Goal: Complete application form

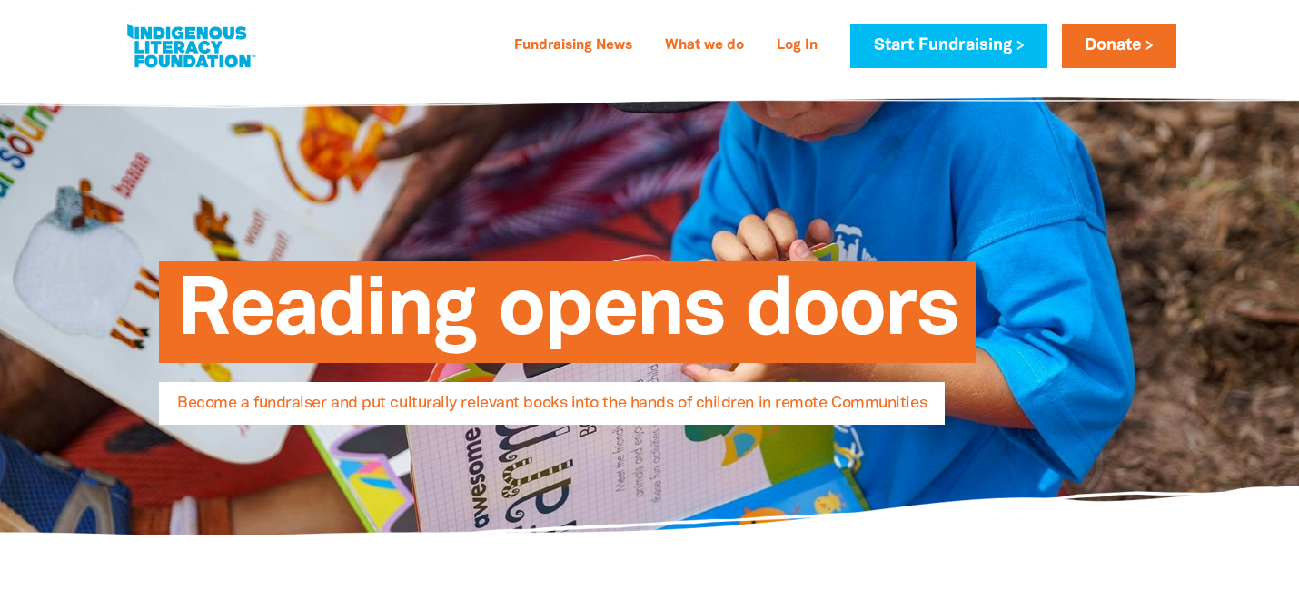
select select "AU"
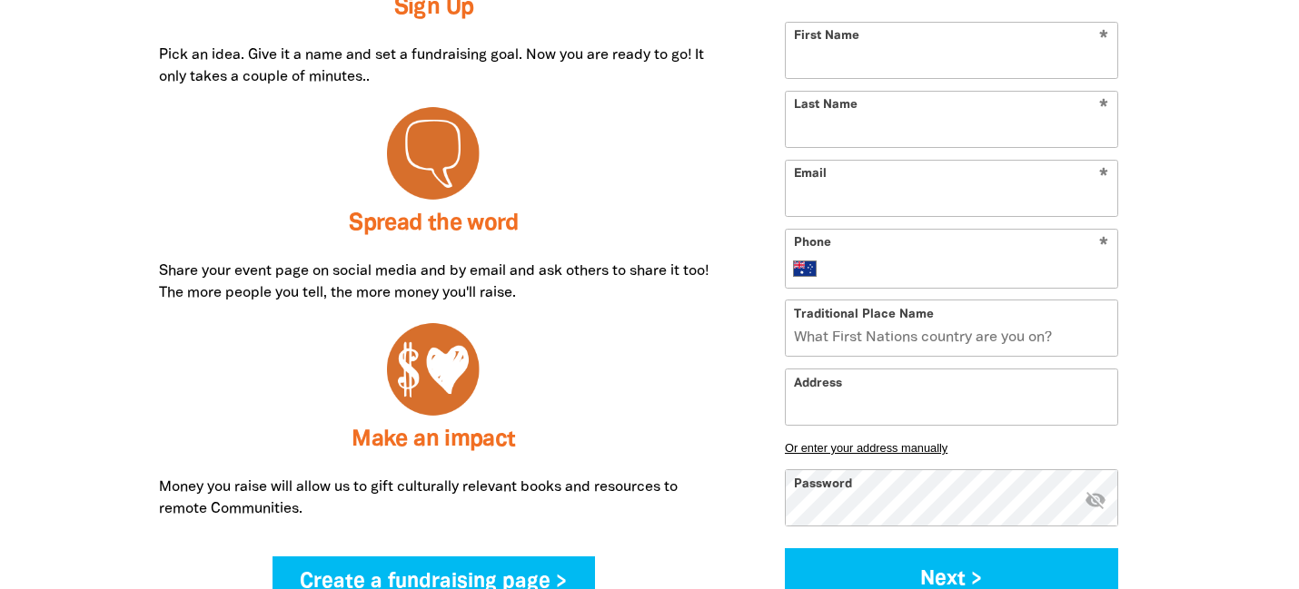
scroll to position [849, 0]
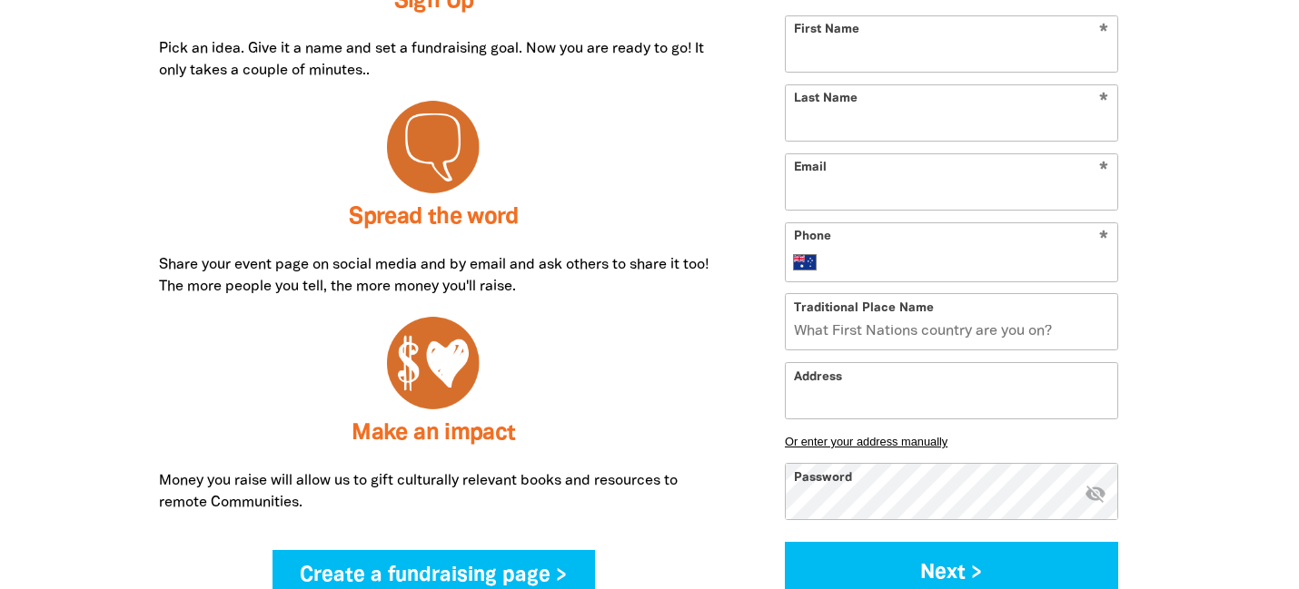
click at [832, 50] on input "First Name" at bounding box center [952, 43] width 332 height 55
type input "Marj"
type input "h"
type input "Testing"
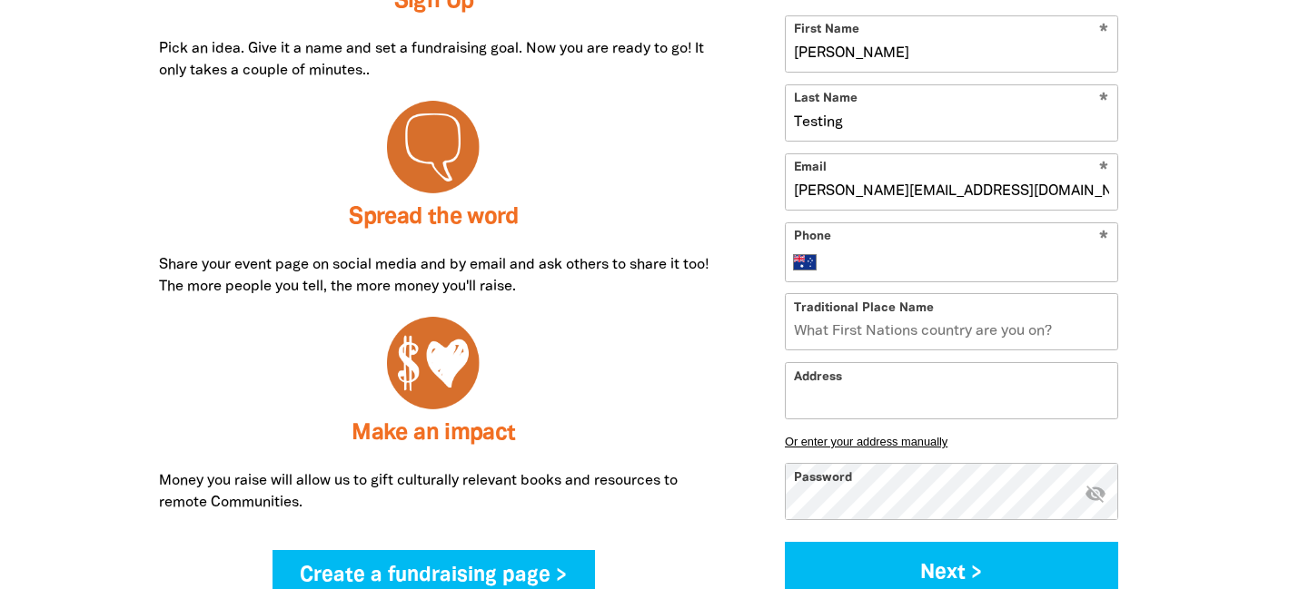
type input "marj@ilf.org.au"
type input "0411 111 111"
click at [859, 403] on input "Address" at bounding box center [952, 390] width 332 height 55
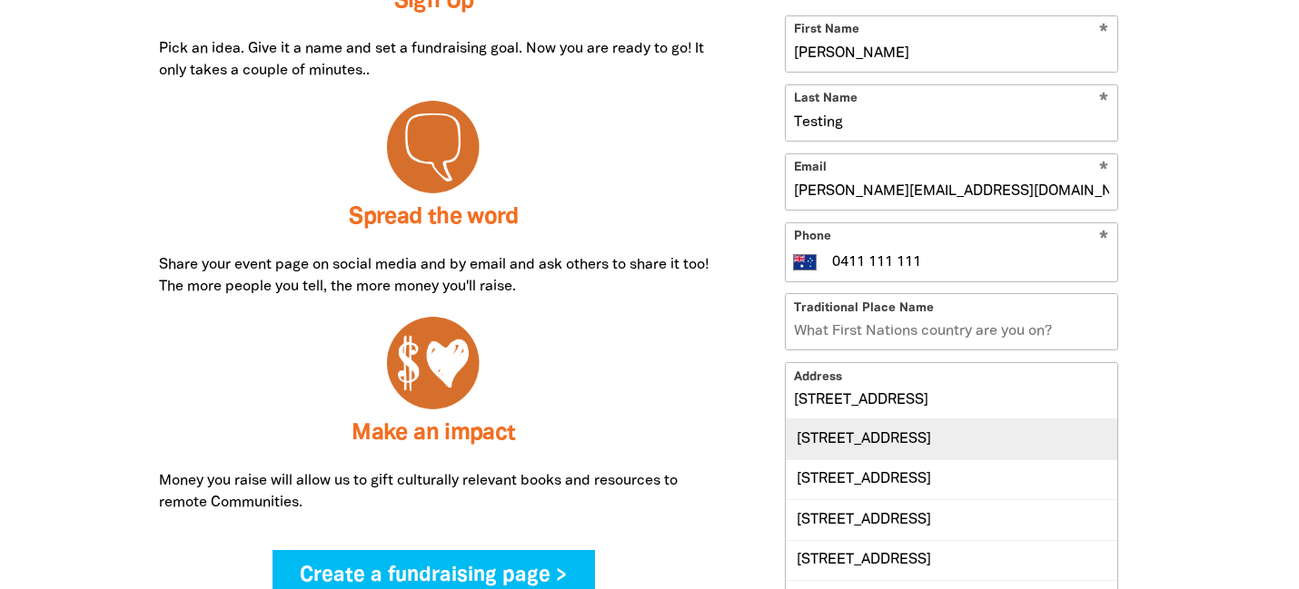
click at [937, 444] on div "Level 1, 207 Kent Street, SYDNEY NSW 2000" at bounding box center [952, 439] width 332 height 39
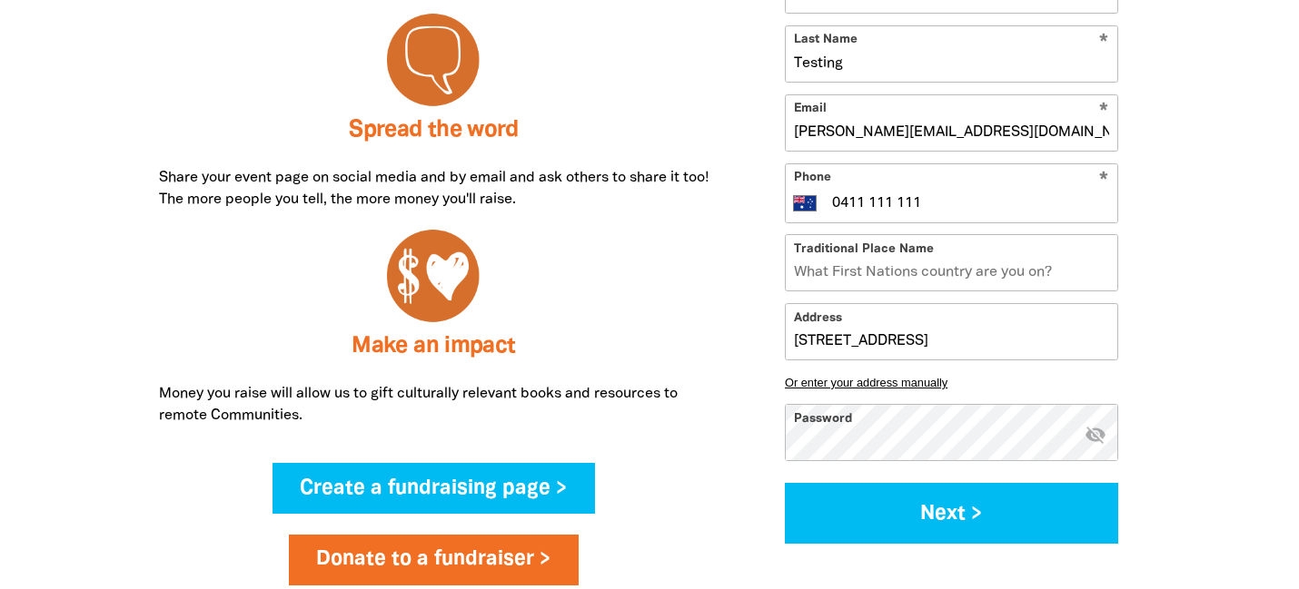
scroll to position [944, 0]
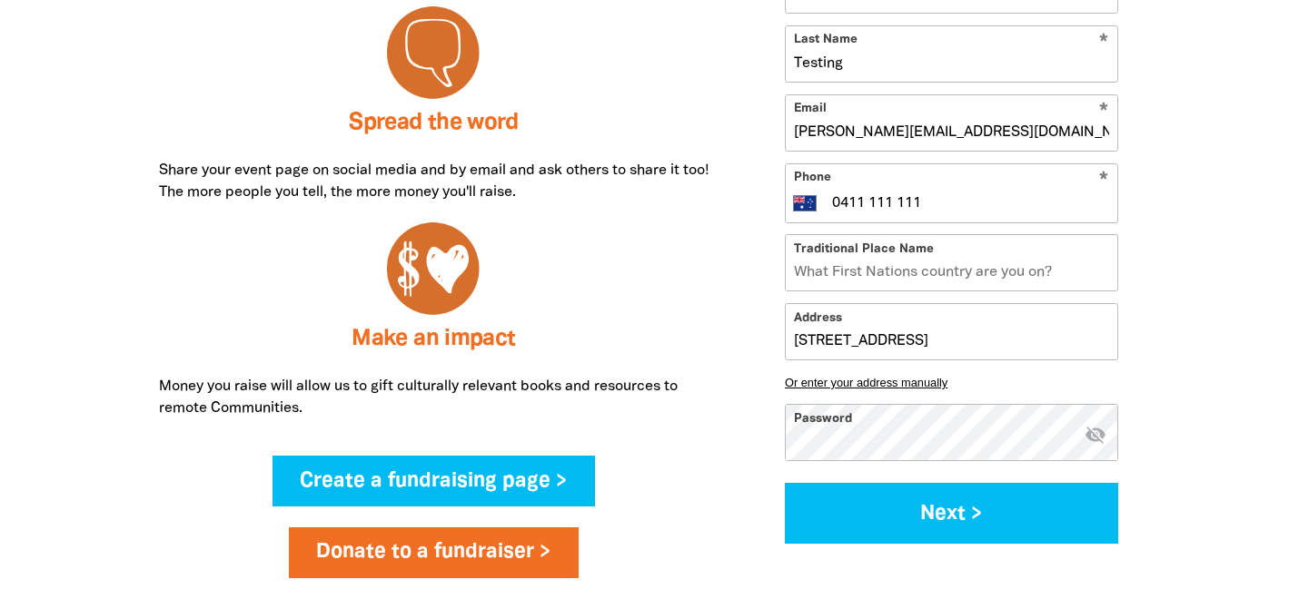
click at [844, 335] on input "Level 1, 207 Kent Street, SYDNEY NSW 2000" at bounding box center [952, 331] width 332 height 55
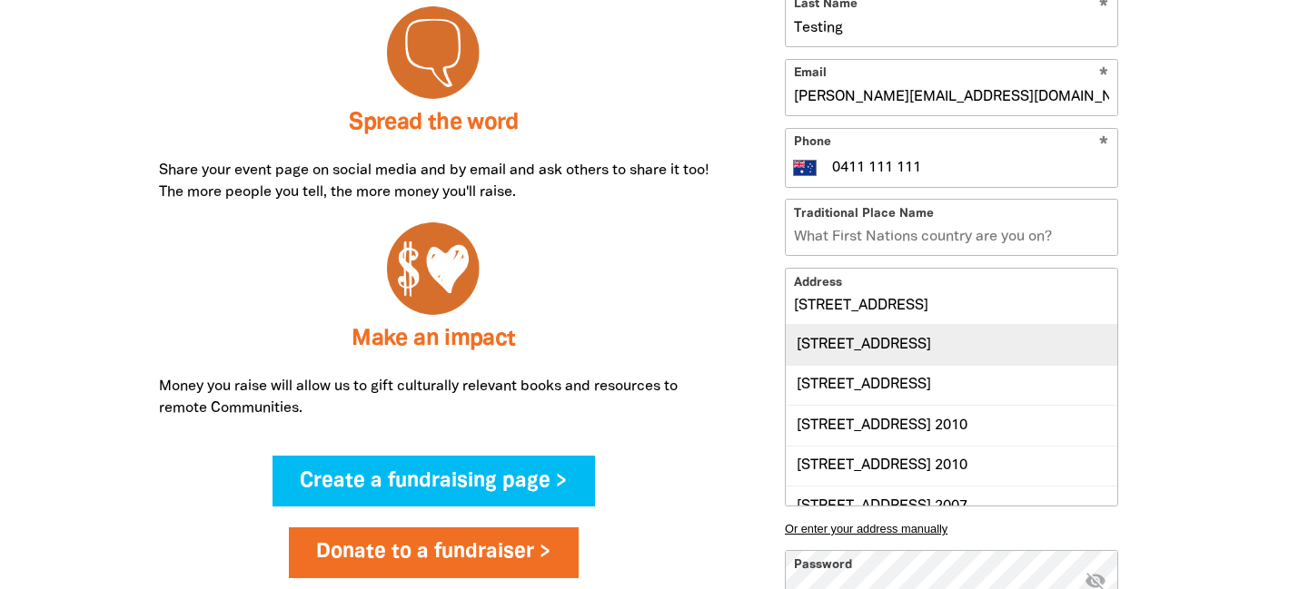
type input "Level 17, 207 Kent Street, SYDNEY NSW 2000"
click at [837, 363] on div "Level 17, 207 Kent Street, SYDNEY NSW 2000" at bounding box center [952, 344] width 332 height 39
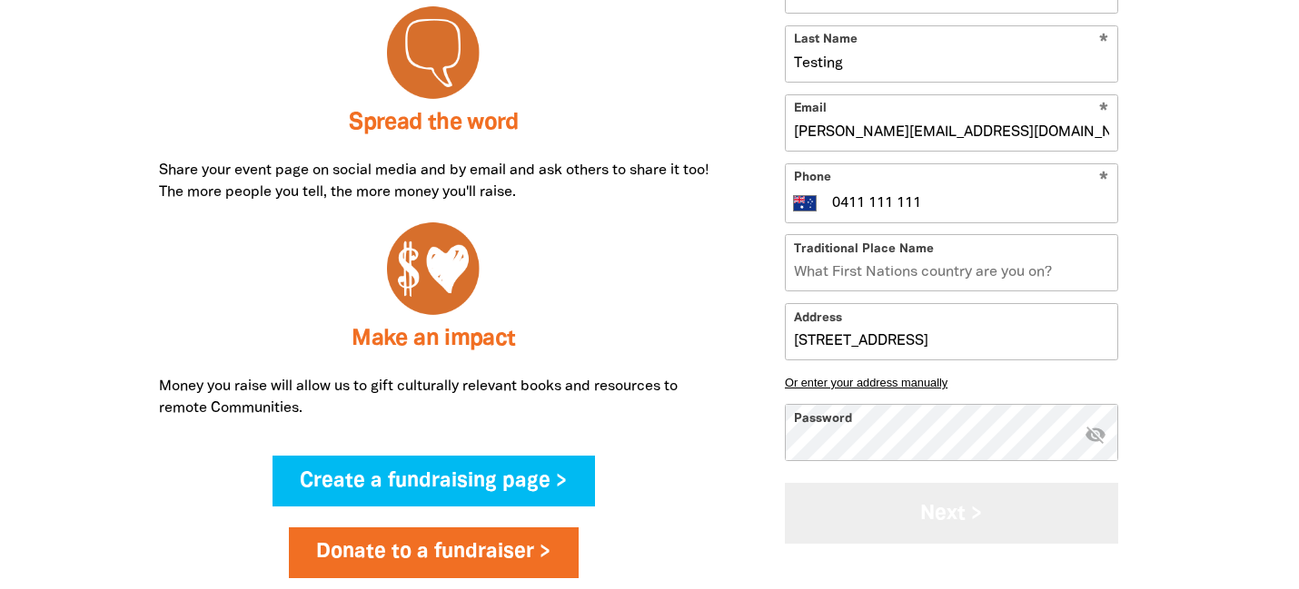
click at [978, 514] on button "Next >" at bounding box center [951, 513] width 333 height 61
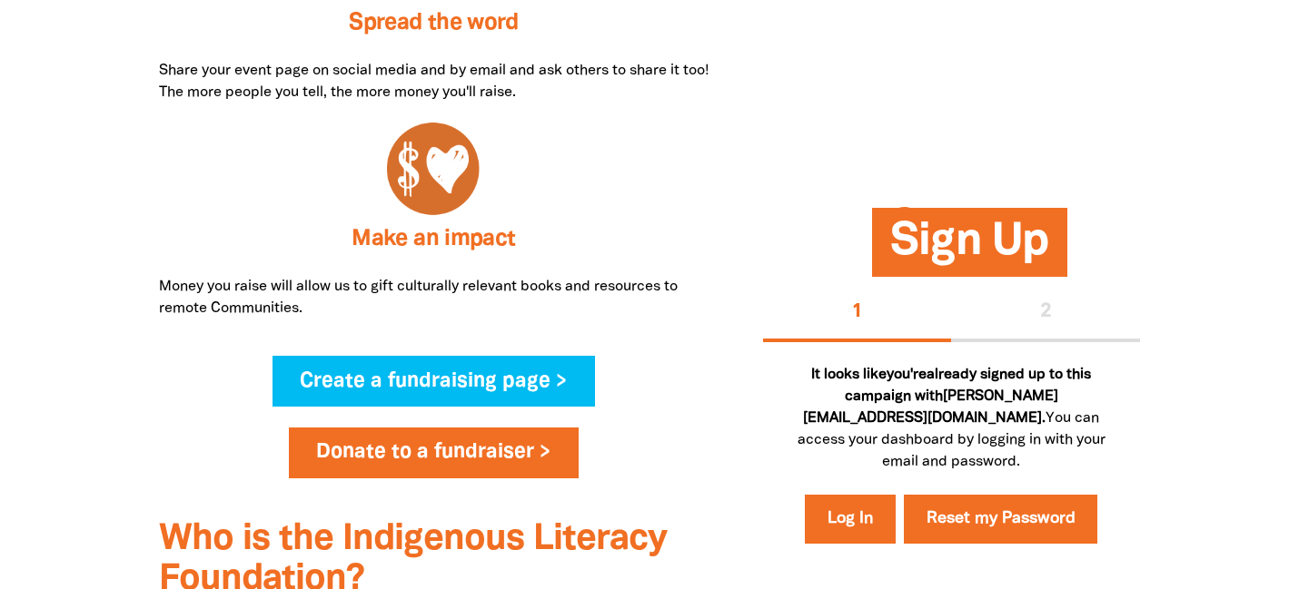
scroll to position [1045, 0]
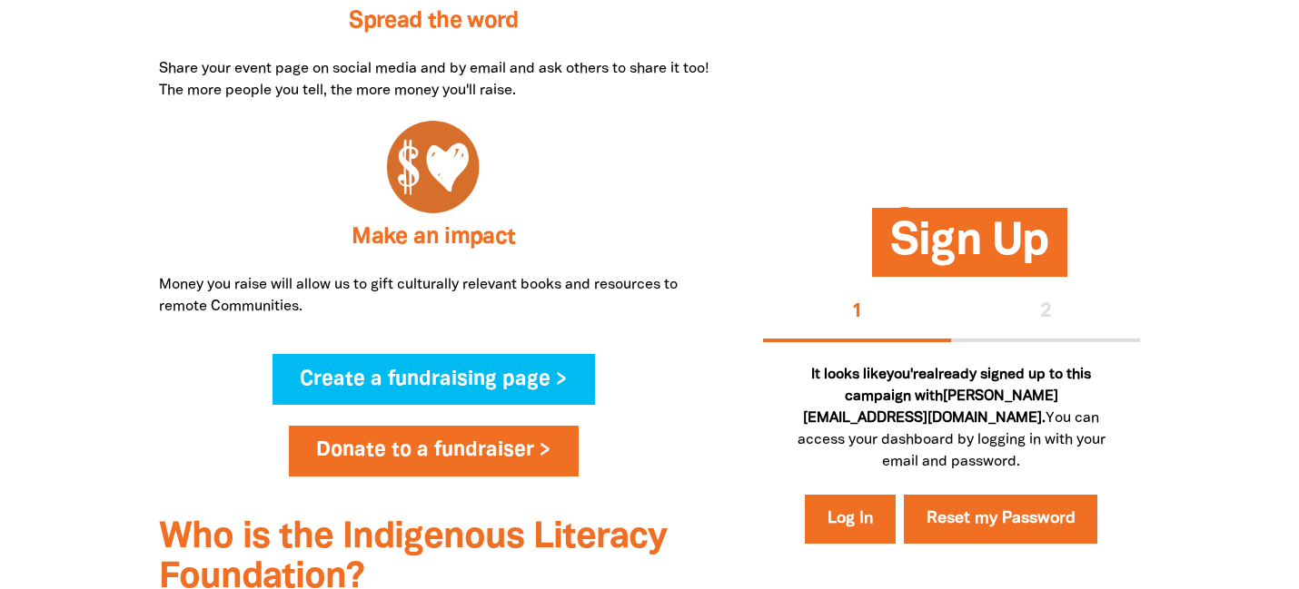
click at [1035, 342] on div "1 2" at bounding box center [951, 313] width 377 height 58
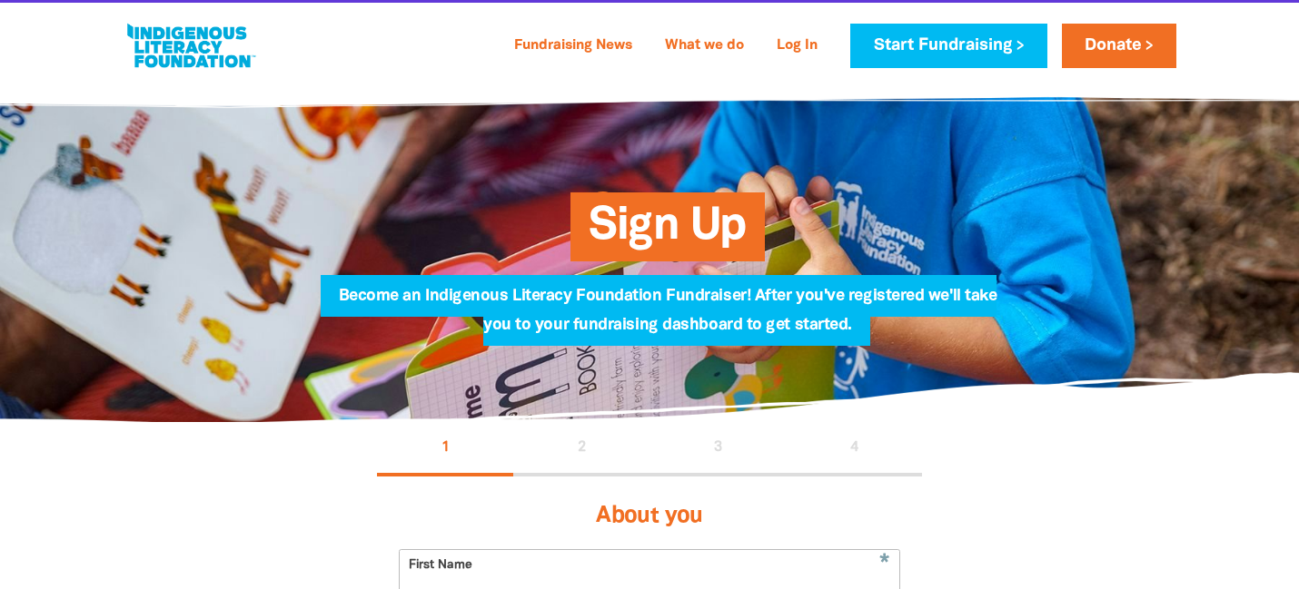
select select "AU"
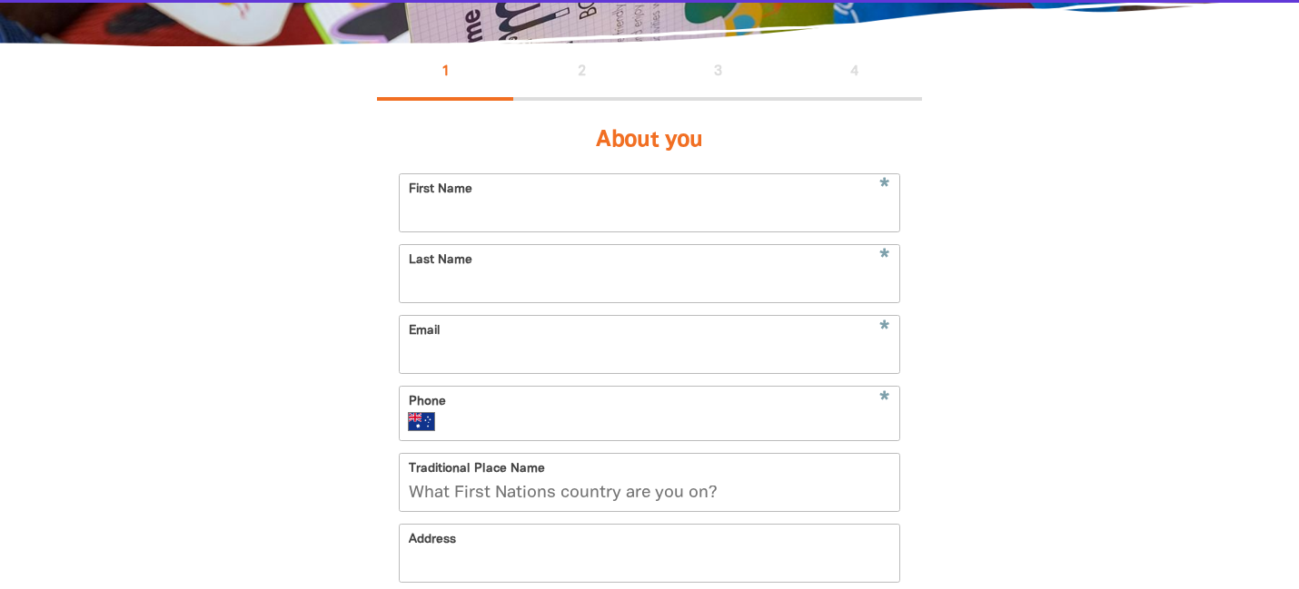
scroll to position [380, 0]
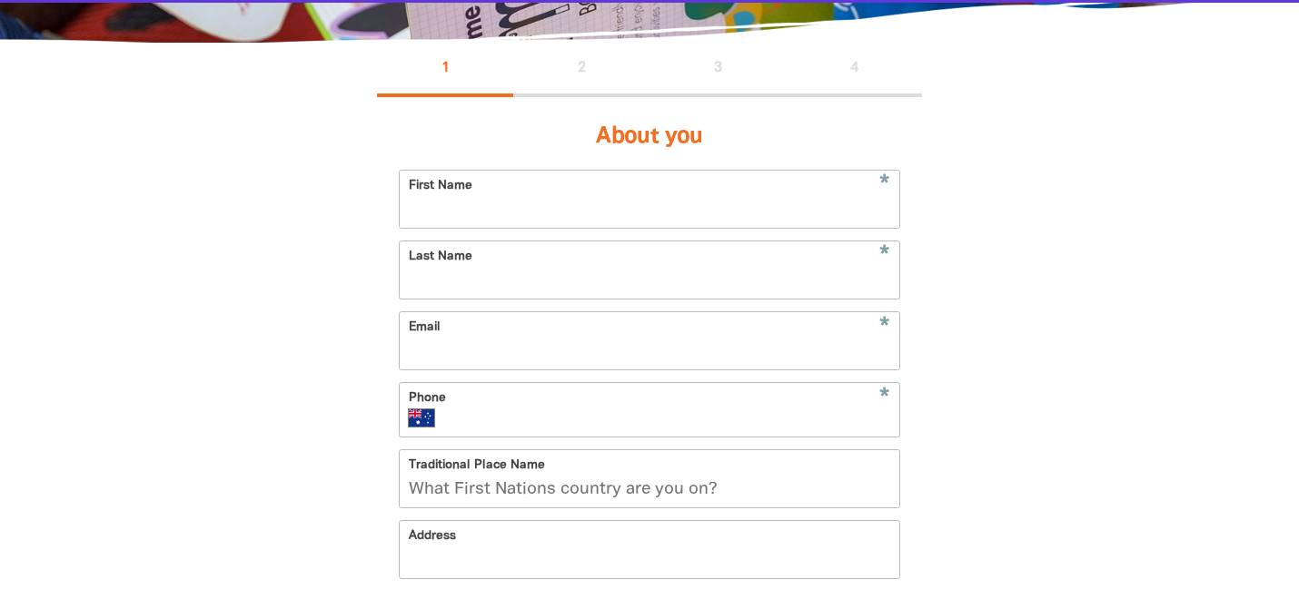
click at [569, 64] on div "1 2 3 4" at bounding box center [649, 70] width 545 height 54
click at [693, 64] on div "1 2 3 4" at bounding box center [649, 70] width 545 height 54
click at [799, 64] on div "1 2 3 4" at bounding box center [649, 70] width 545 height 54
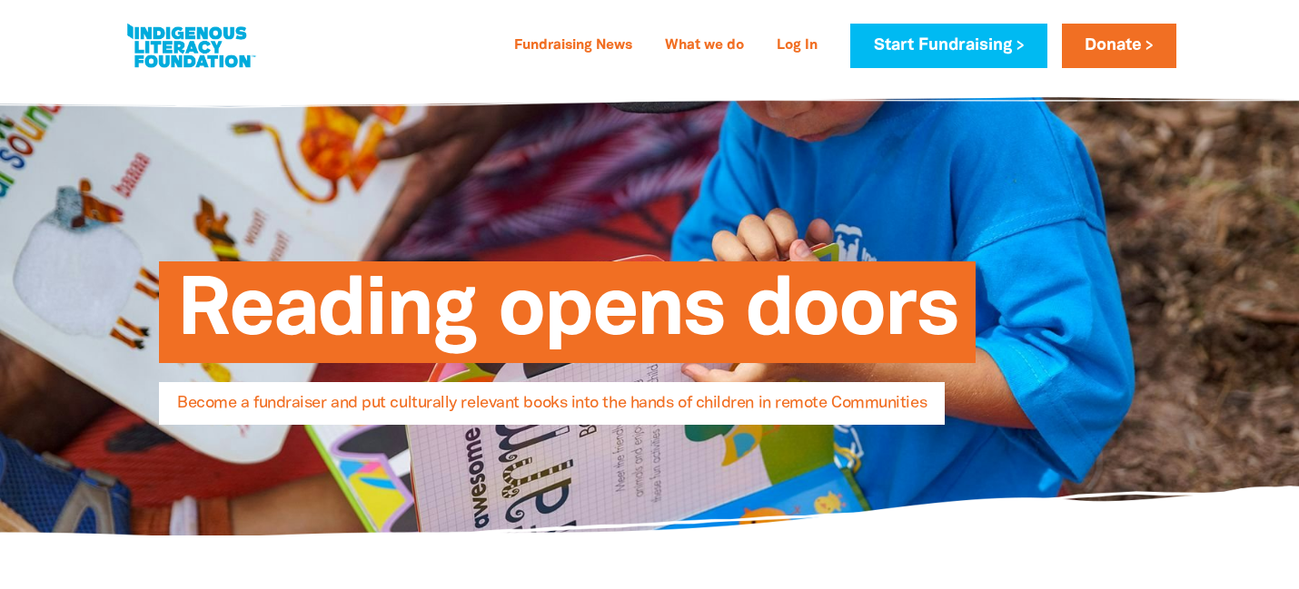
select select "AU"
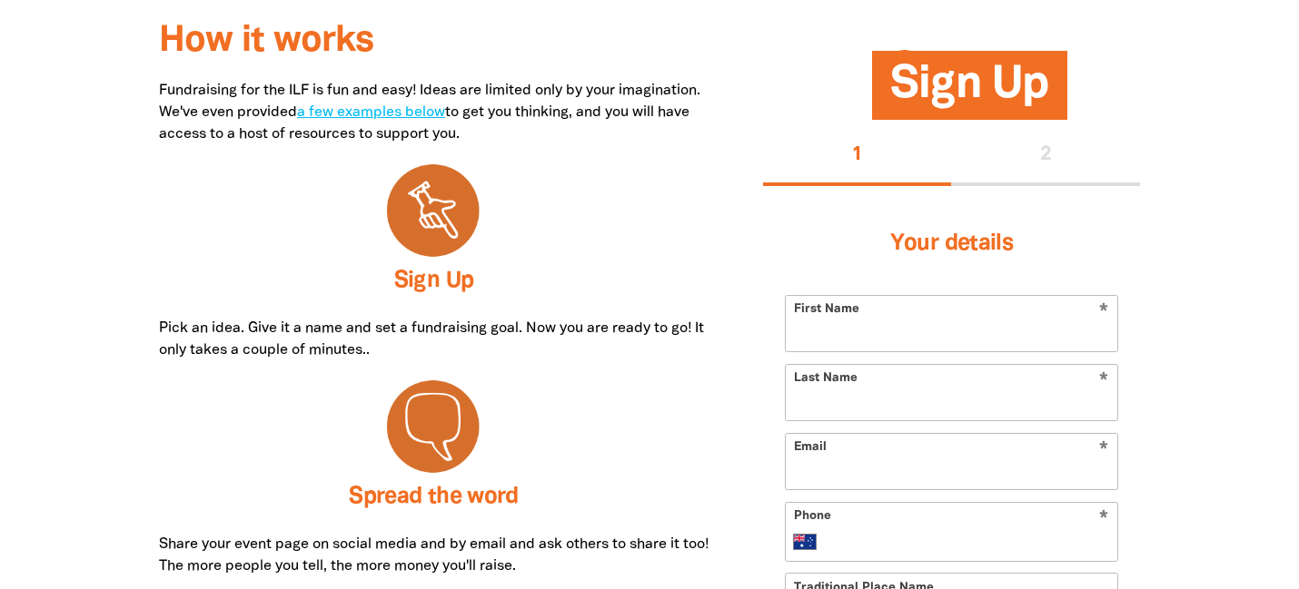
scroll to position [598, 0]
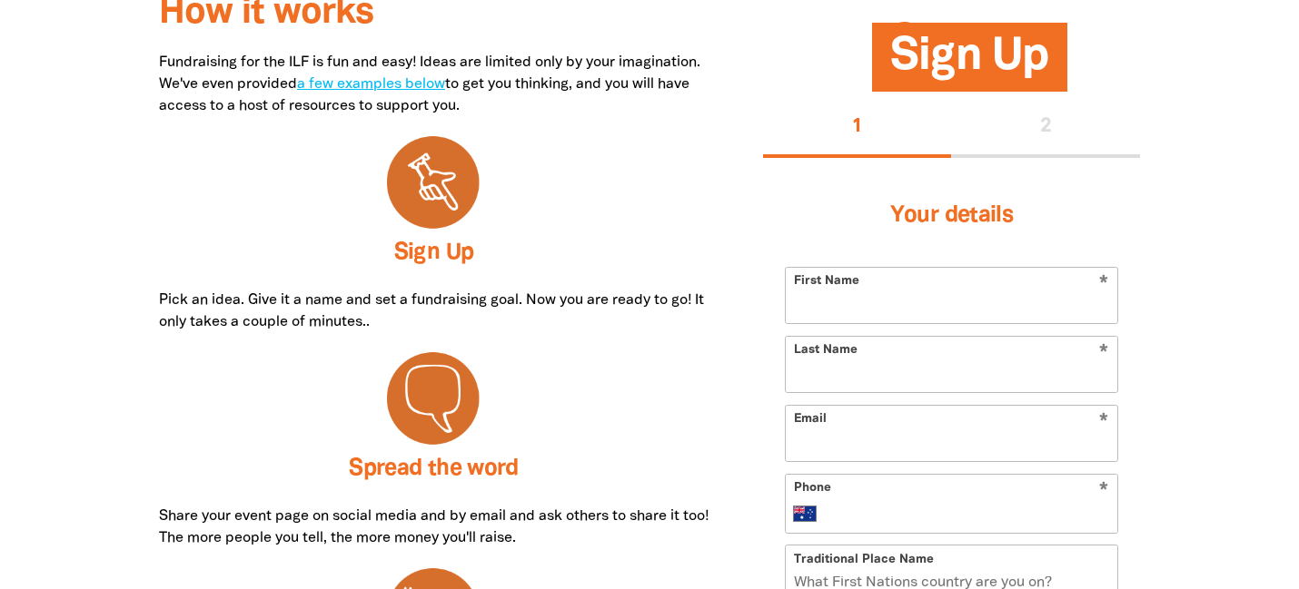
click at [1042, 124] on div "1 2" at bounding box center [951, 128] width 377 height 58
click at [1008, 229] on h3 "Your details" at bounding box center [951, 216] width 333 height 73
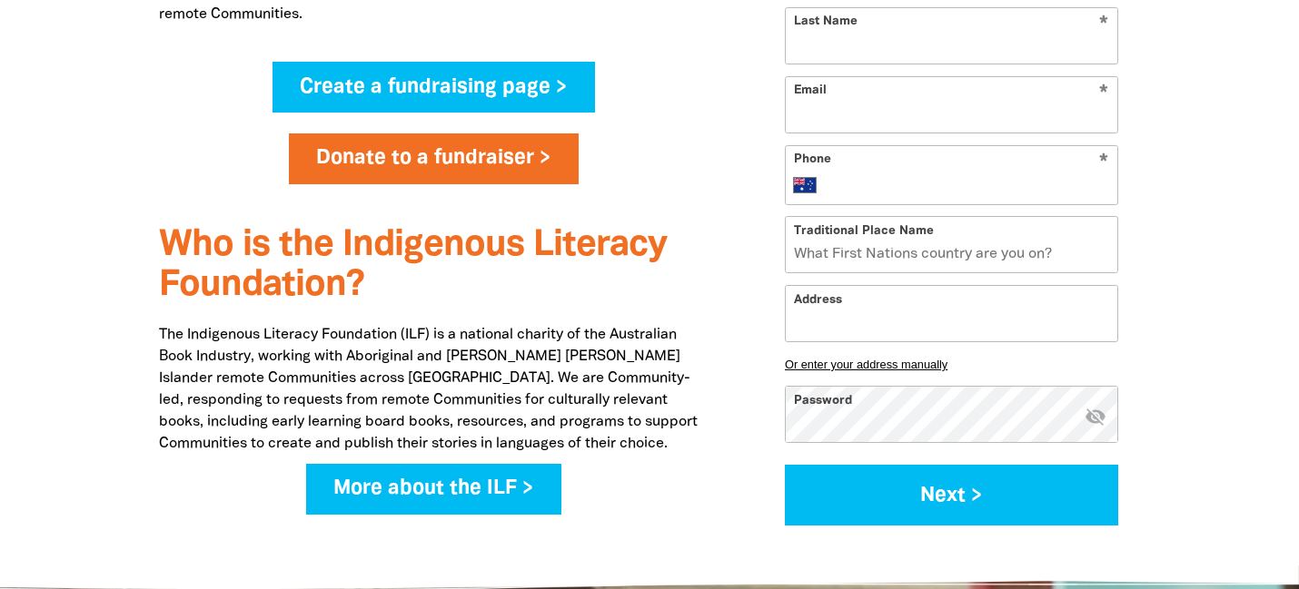
scroll to position [638, 0]
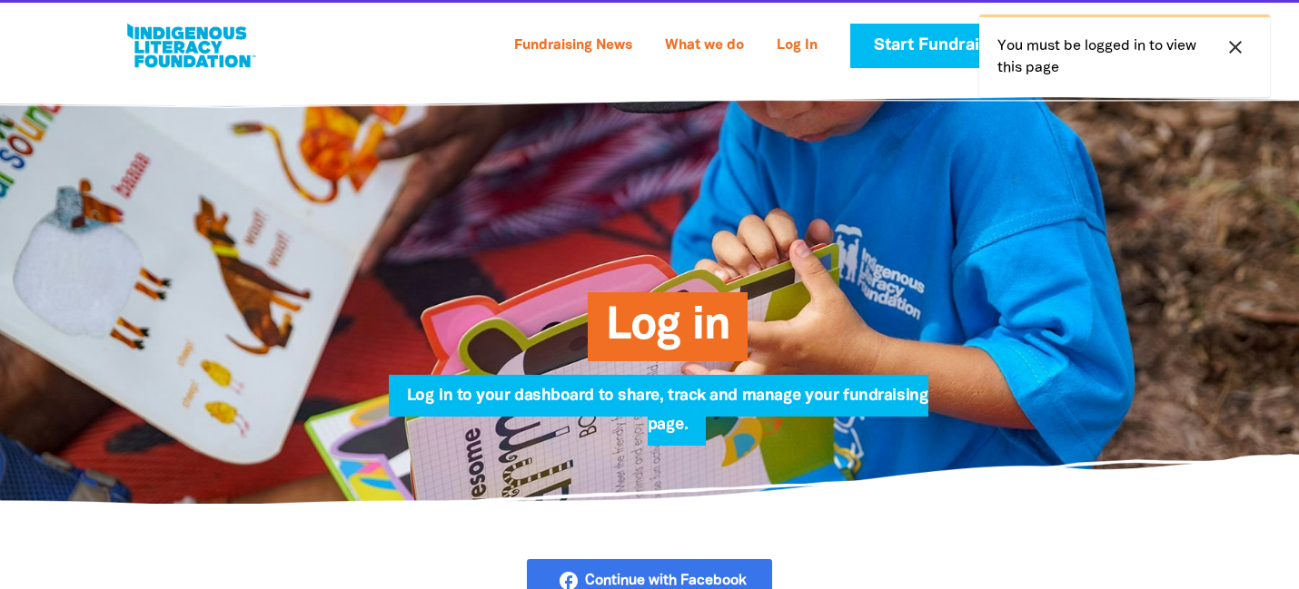
click at [1236, 45] on icon "close" at bounding box center [1235, 47] width 22 height 22
